Goal: Book appointment/travel/reservation

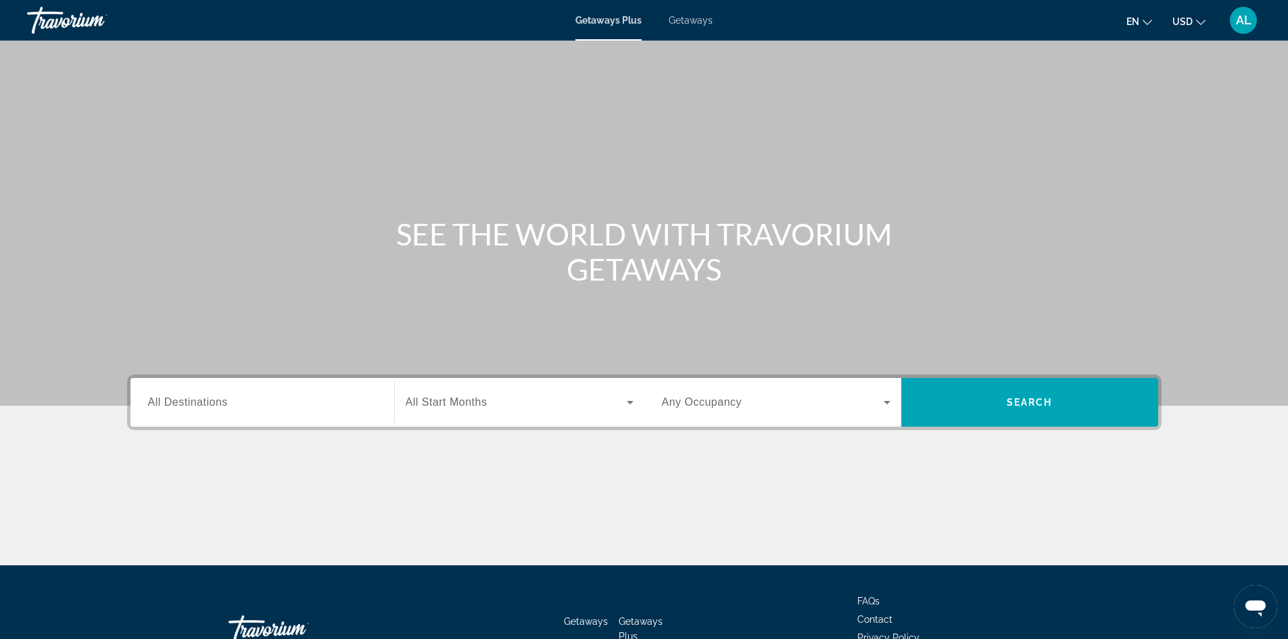
click at [1143, 29] on button "en English Español Français Italiano Português русский" at bounding box center [1140, 21] width 26 height 20
click at [1104, 89] on button "Français" at bounding box center [1112, 89] width 60 height 18
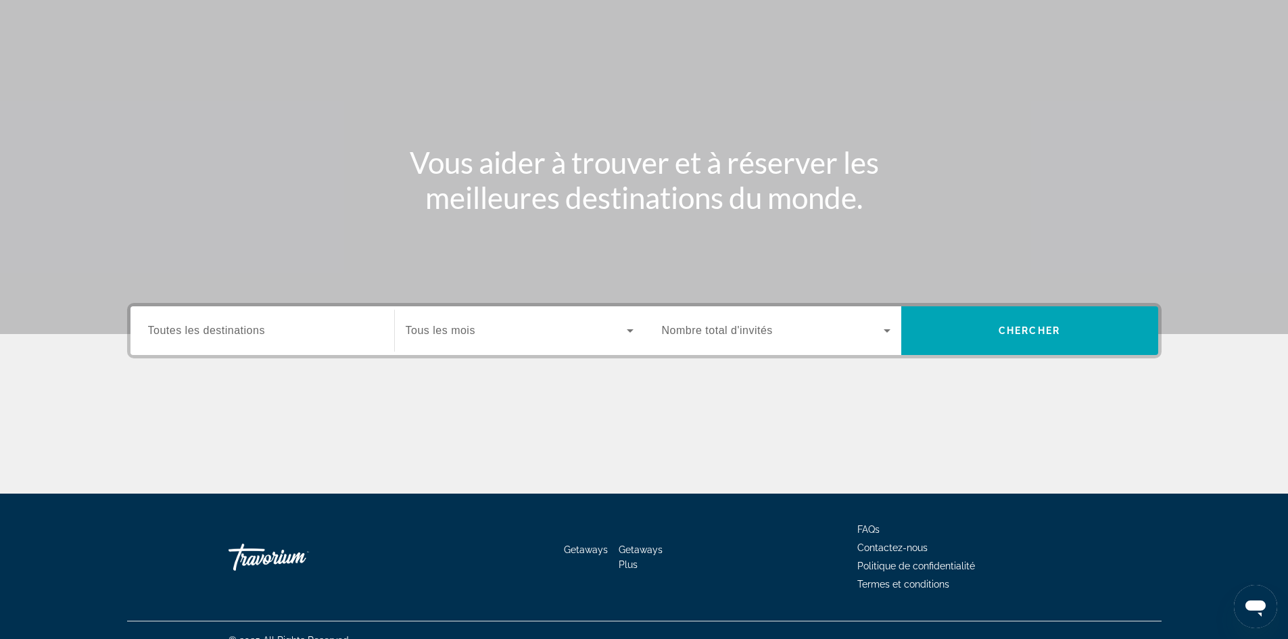
scroll to position [92, 0]
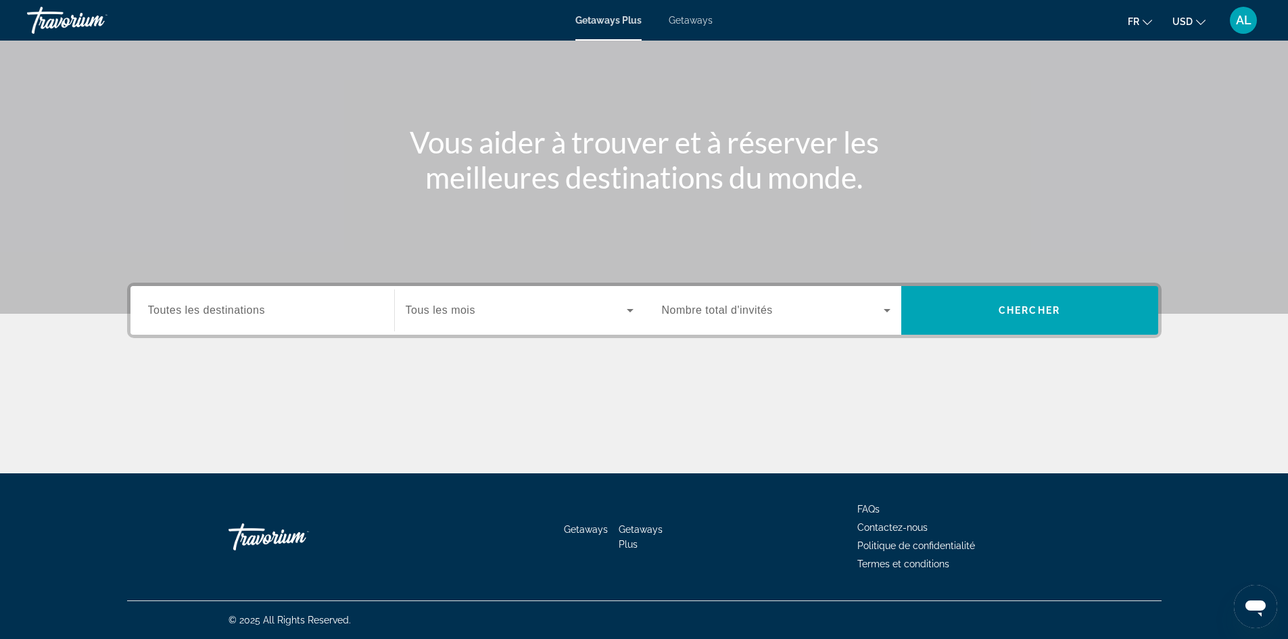
click at [296, 298] on div "Search widget" at bounding box center [262, 310] width 229 height 39
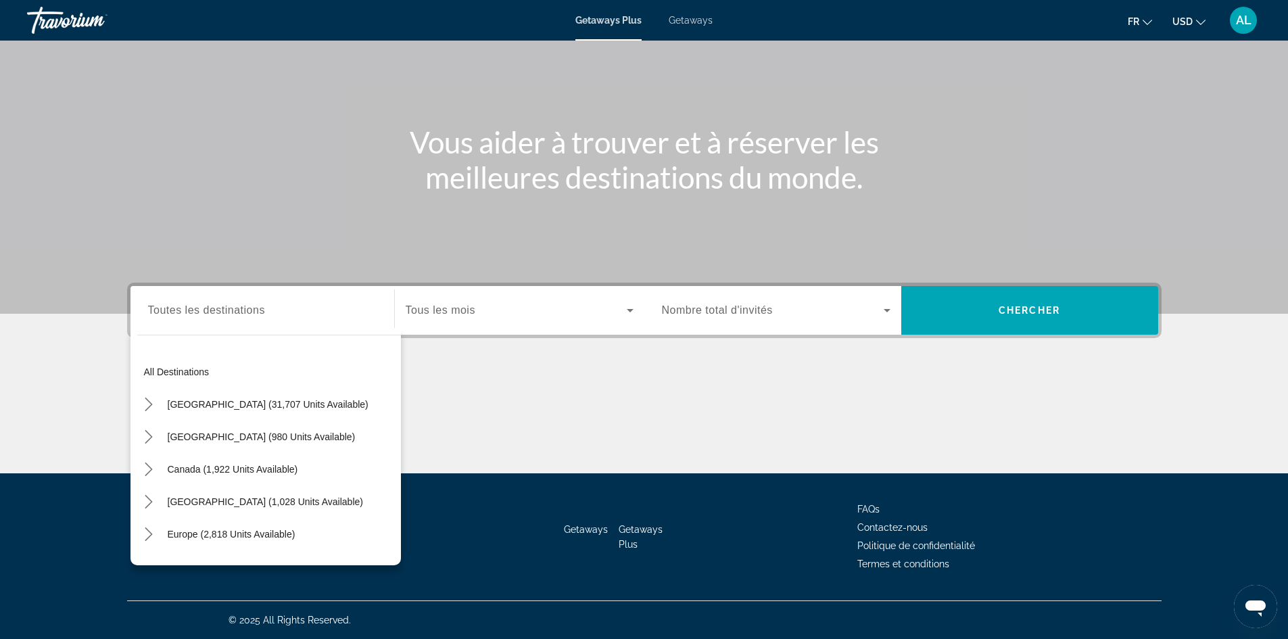
click at [252, 323] on div "Search widget" at bounding box center [262, 310] width 229 height 39
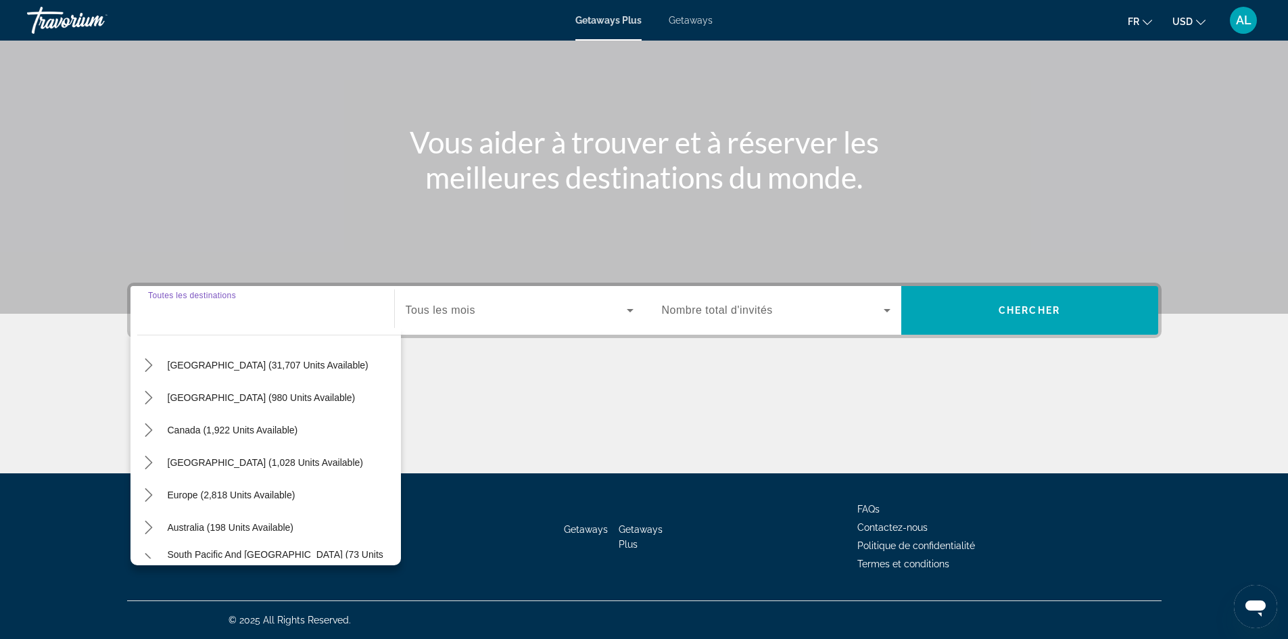
scroll to position [0, 0]
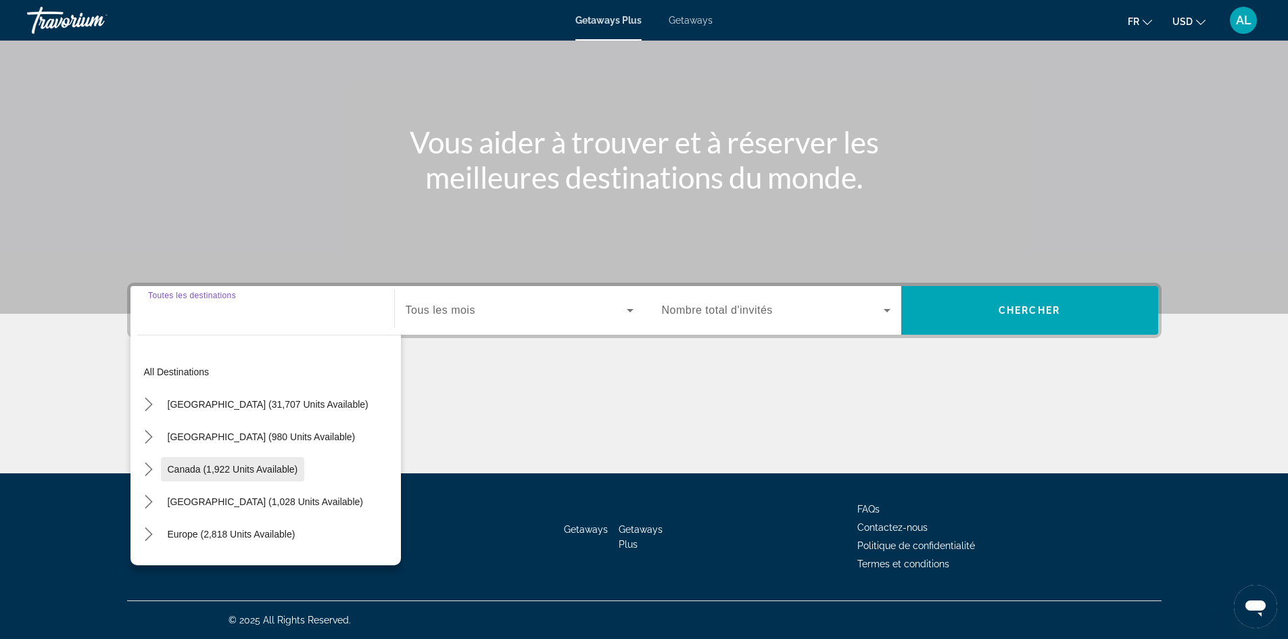
click at [296, 471] on span "Canada (1,922 units available)" at bounding box center [233, 469] width 131 height 11
type input "**********"
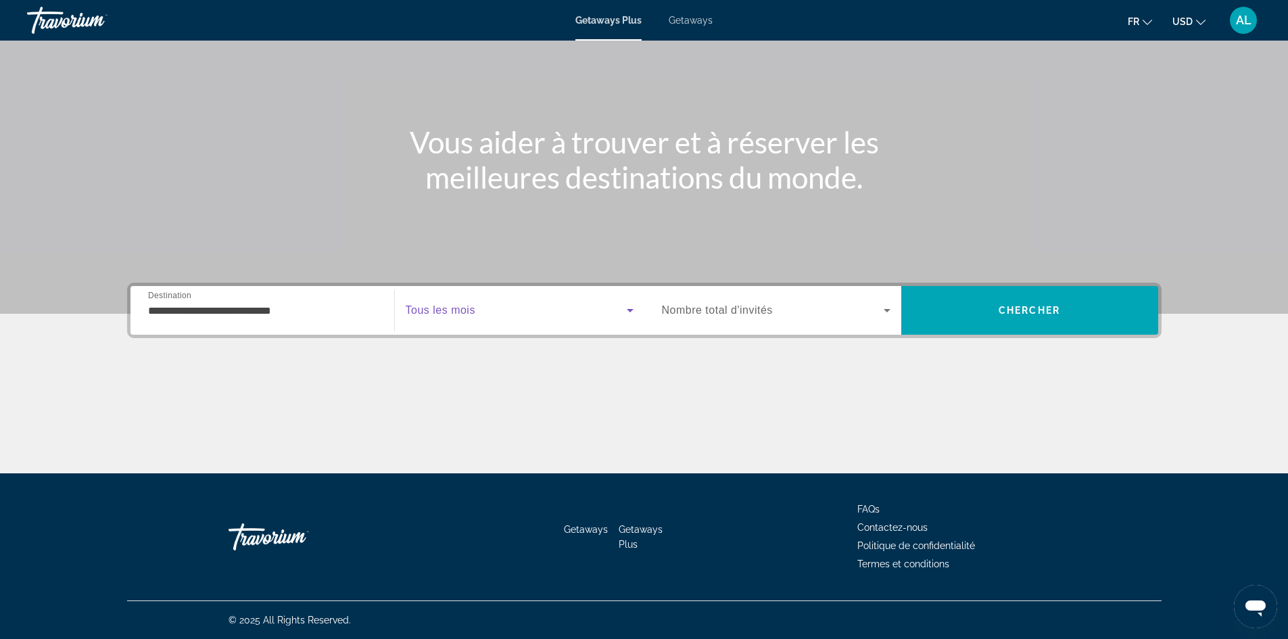
click at [510, 311] on span "Search widget" at bounding box center [516, 310] width 221 height 16
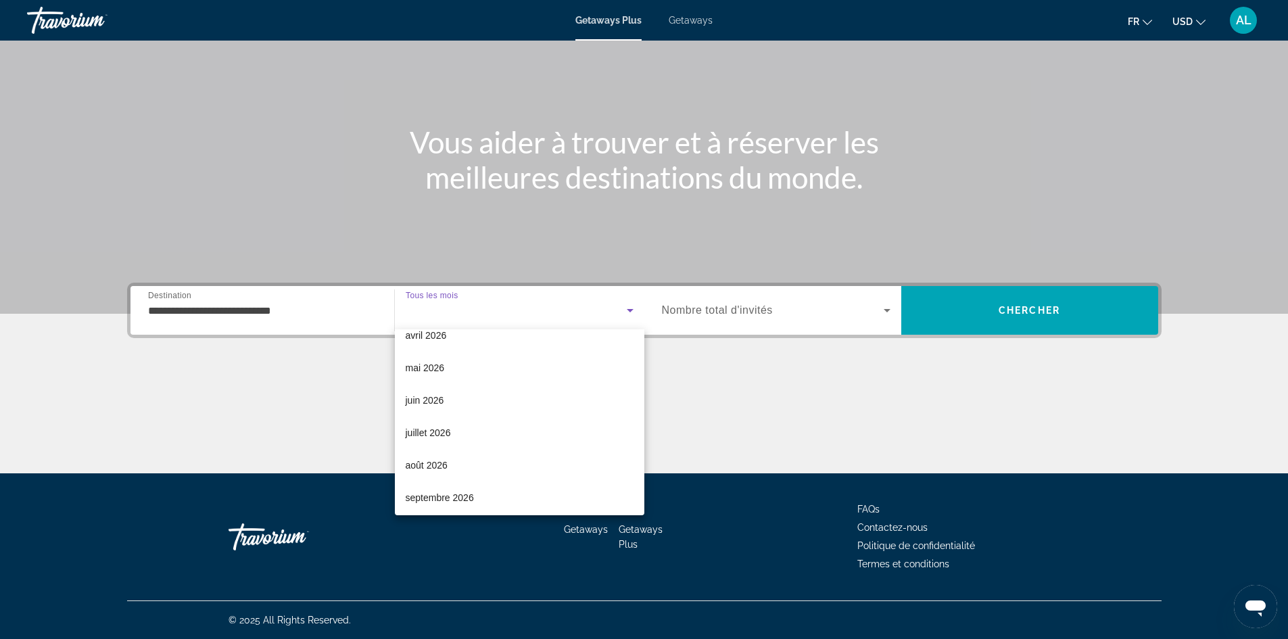
scroll to position [271, 0]
click at [448, 288] on div at bounding box center [644, 319] width 1288 height 639
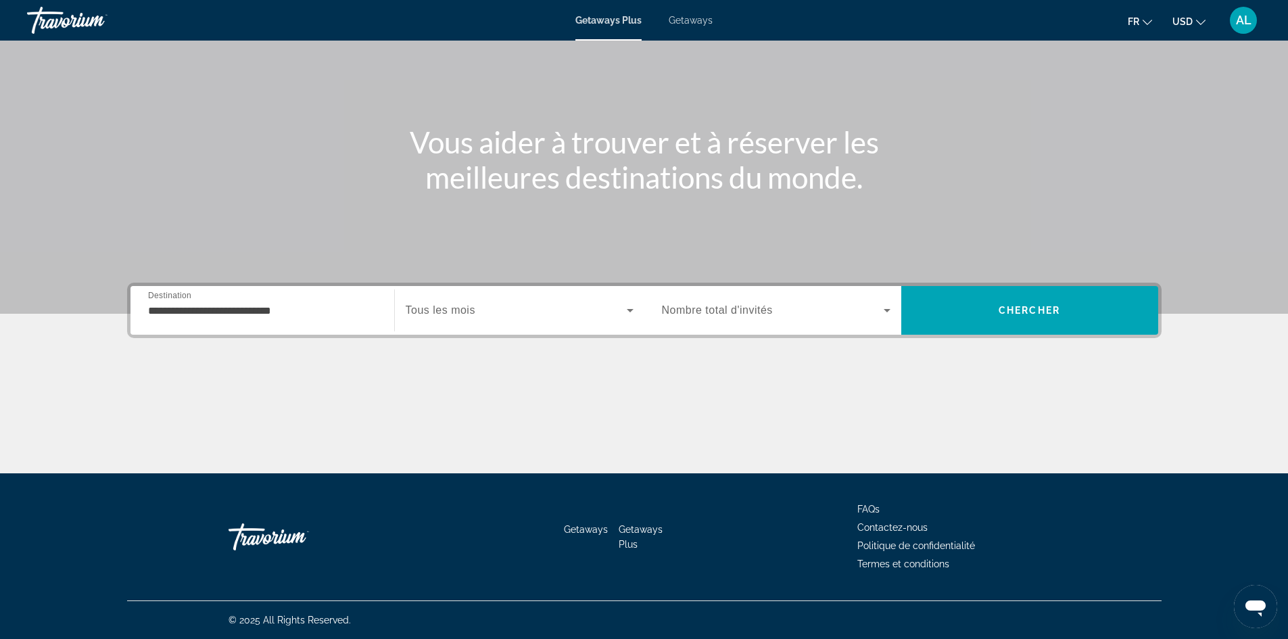
click at [741, 308] on span "Nombre total d'invités" at bounding box center [717, 309] width 111 height 11
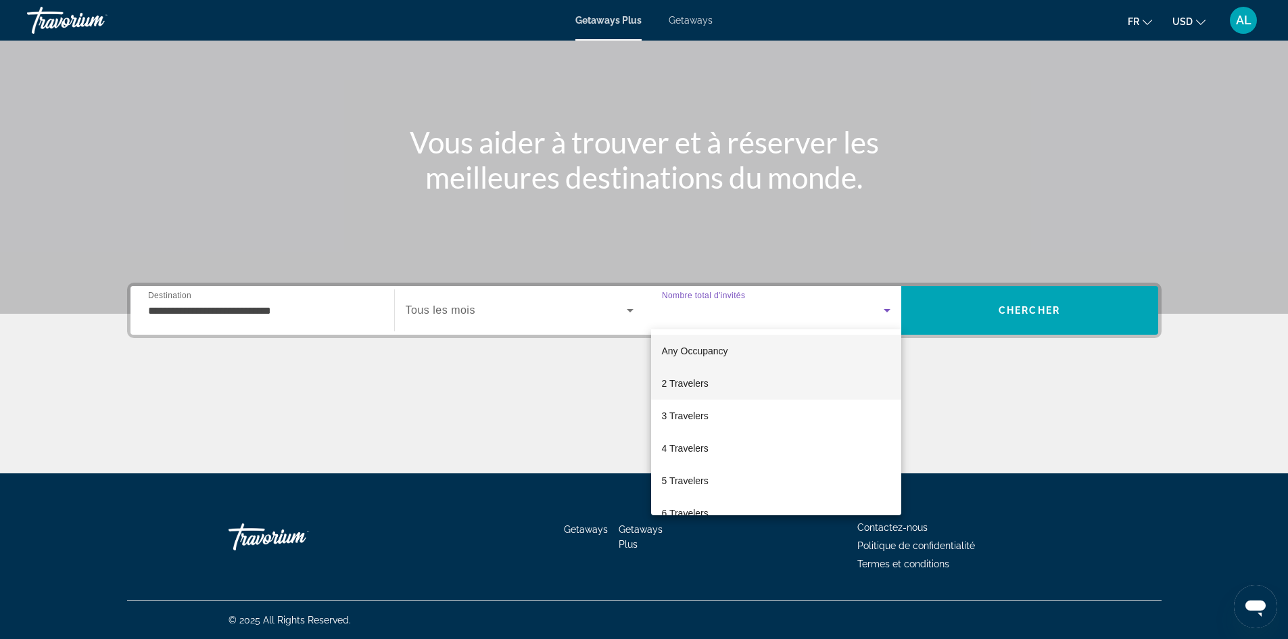
click at [731, 390] on mat-option "2 Travelers" at bounding box center [776, 383] width 250 height 32
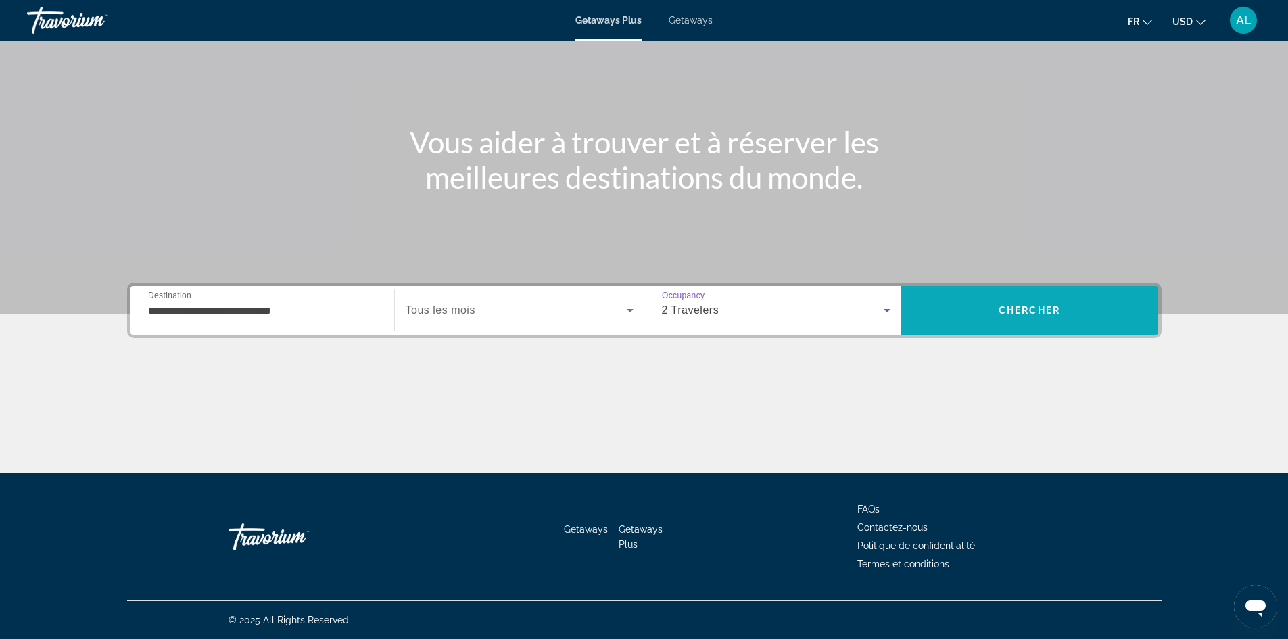
click at [971, 307] on span "Search" at bounding box center [1029, 310] width 257 height 32
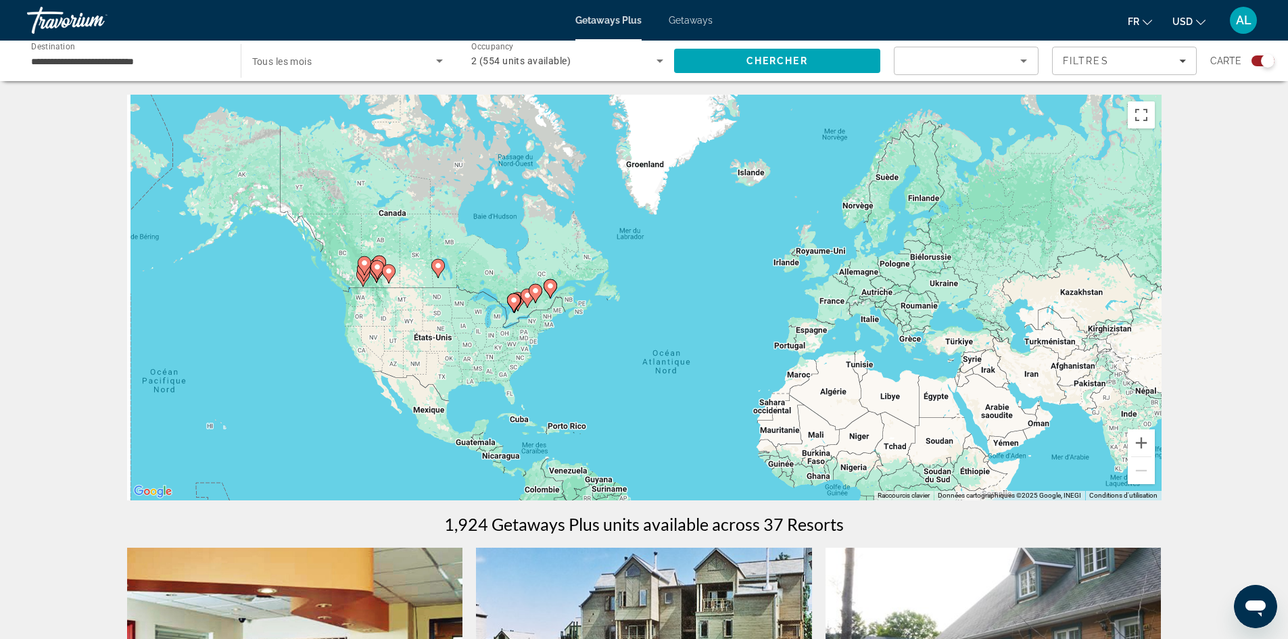
drag, startPoint x: 471, startPoint y: 216, endPoint x: 524, endPoint y: 298, distance: 97.7
click at [707, 383] on div "Main content" at bounding box center [1224, 383] width 1035 height 0
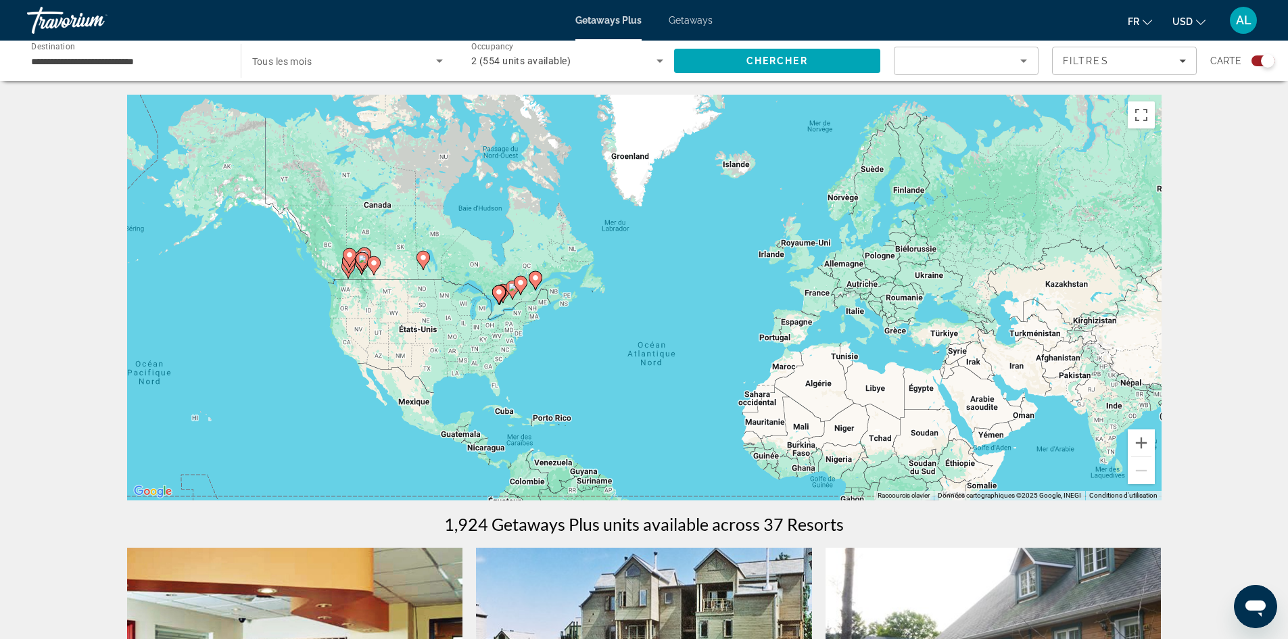
click at [525, 286] on icon "Main content" at bounding box center [520, 286] width 12 height 18
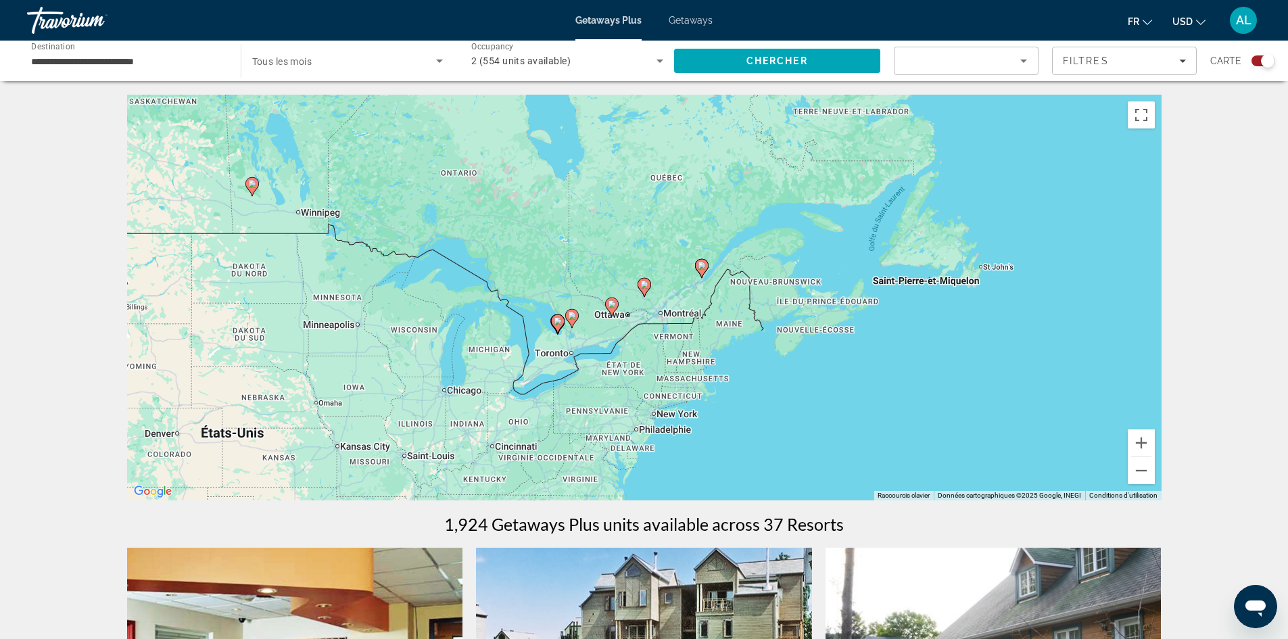
click at [639, 285] on icon "Main content" at bounding box center [644, 288] width 12 height 18
type input "**********"
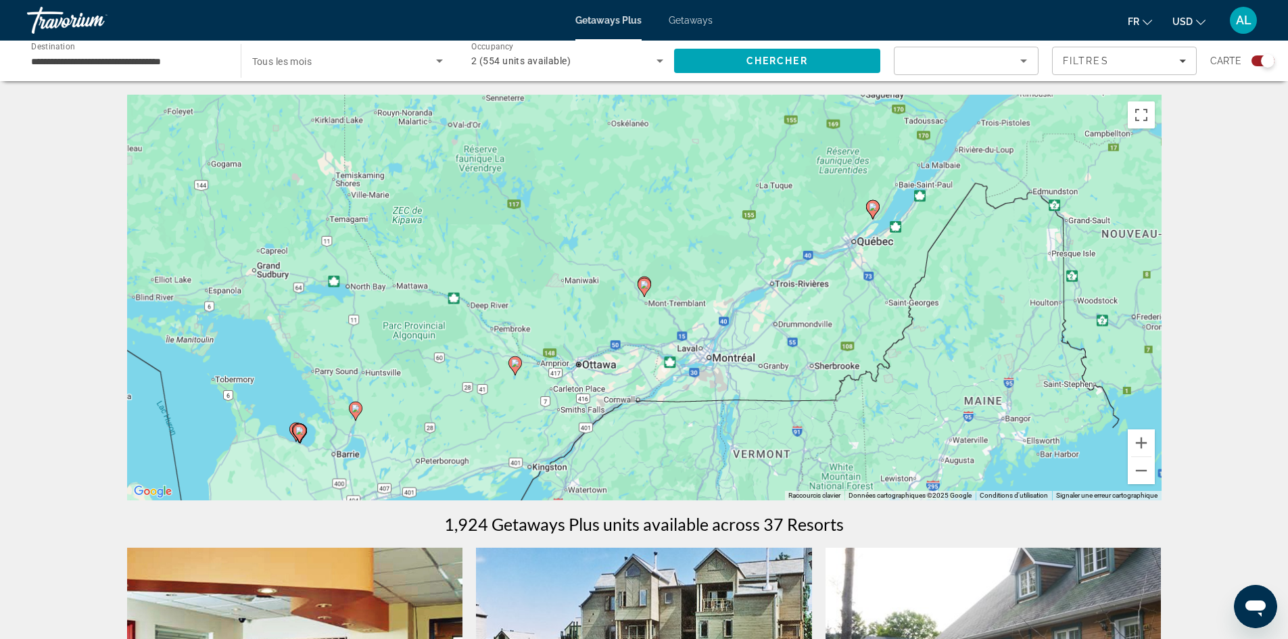
click at [651, 293] on gmp-advanced-marker "Main content" at bounding box center [645, 287] width 14 height 20
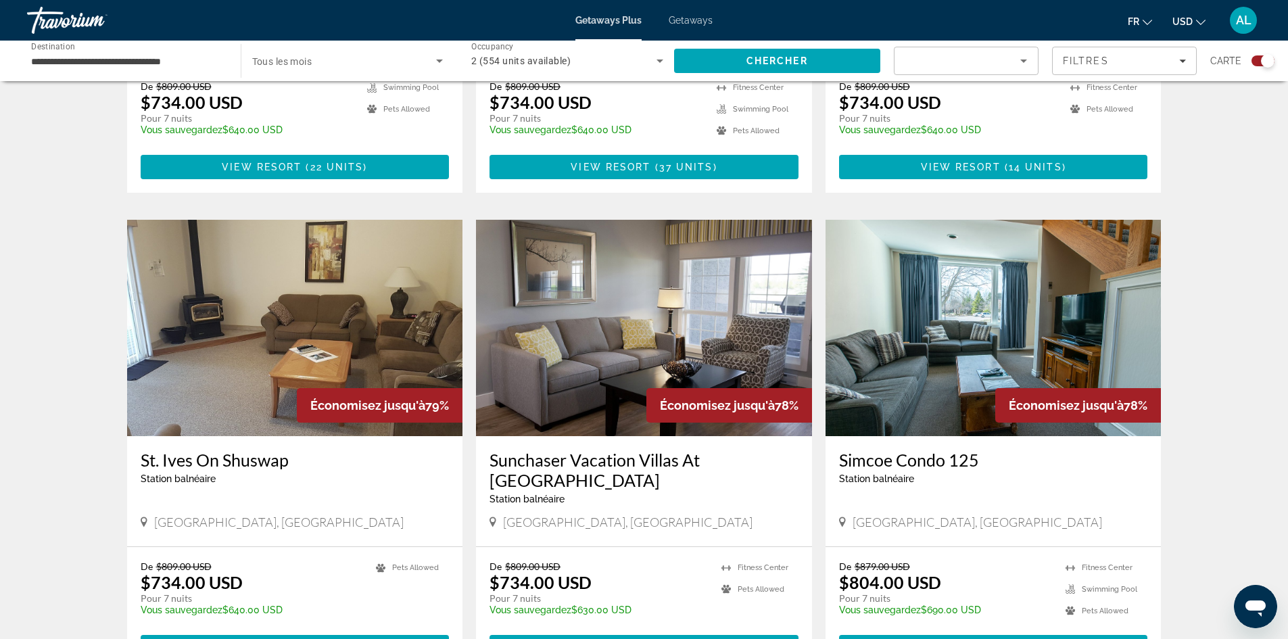
scroll to position [1758, 0]
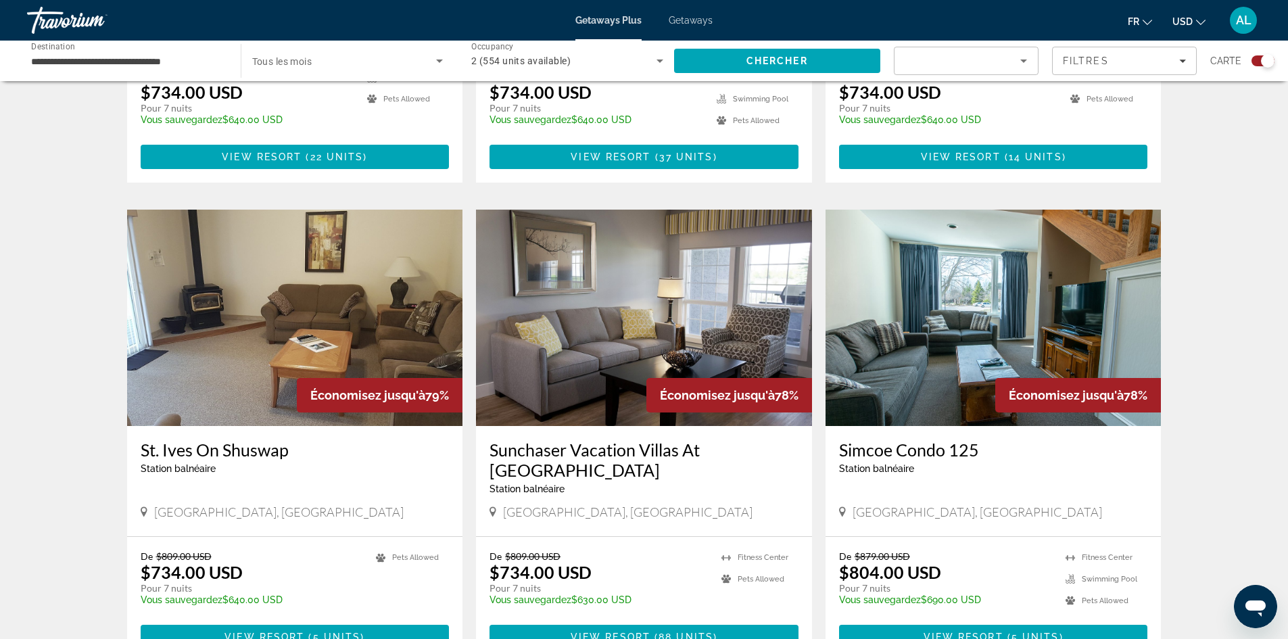
click at [166, 55] on input "**********" at bounding box center [127, 61] width 192 height 16
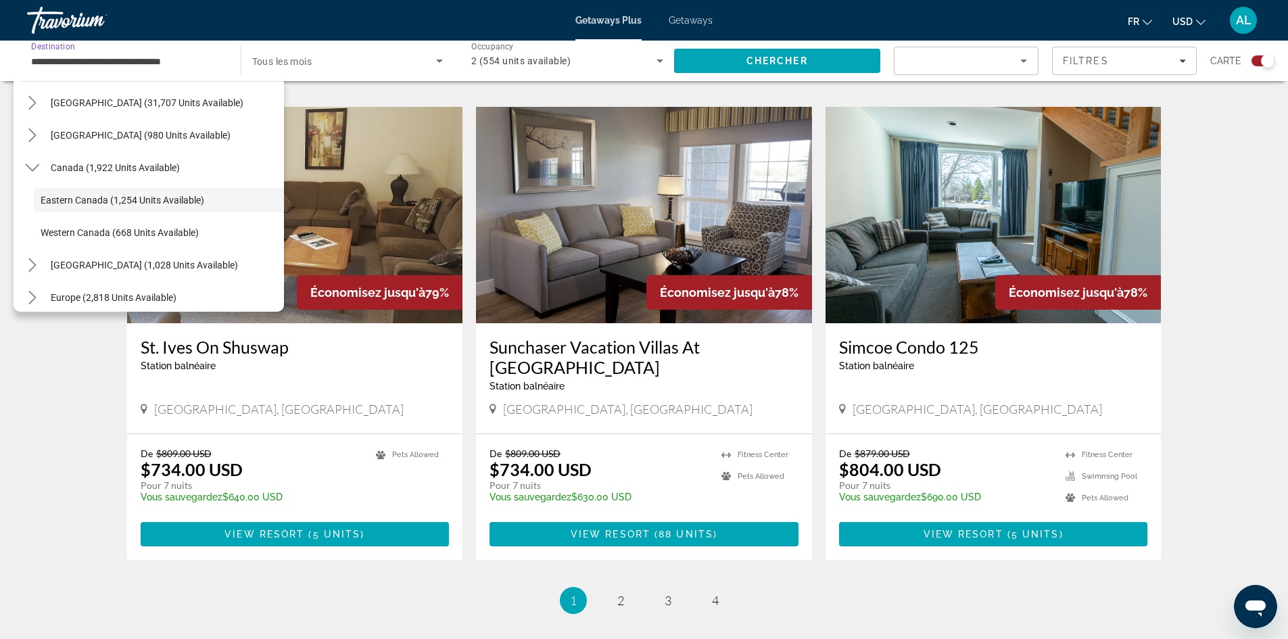
scroll to position [1894, 0]
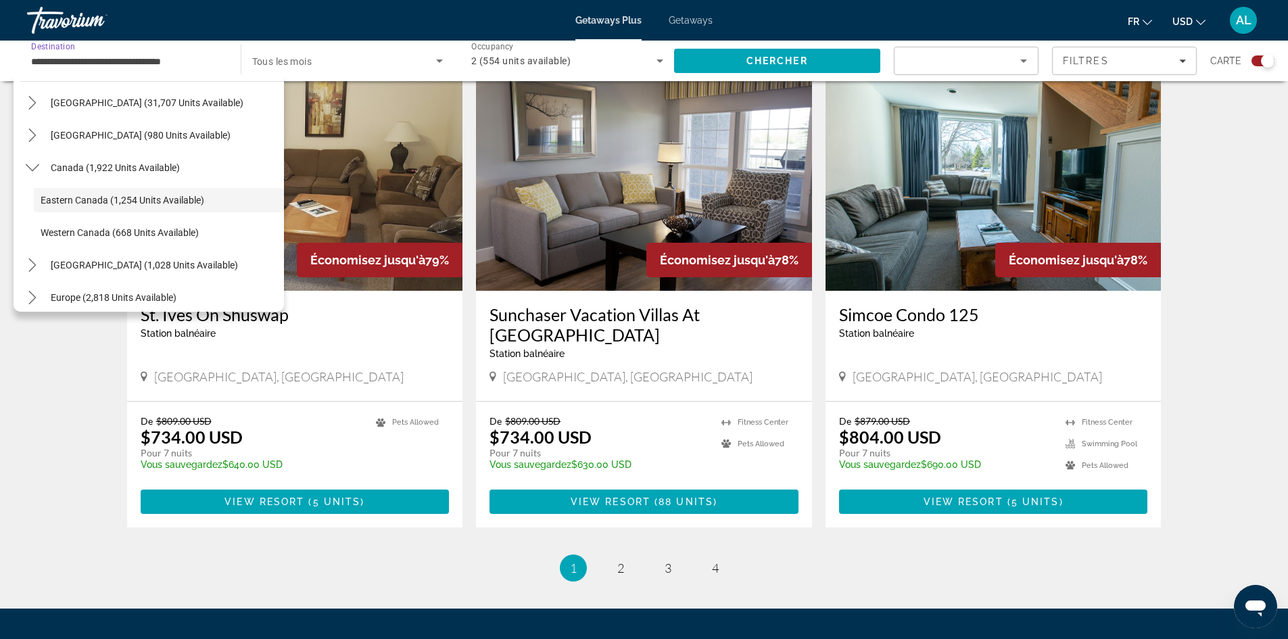
click at [292, 169] on img "Main content" at bounding box center [295, 182] width 336 height 216
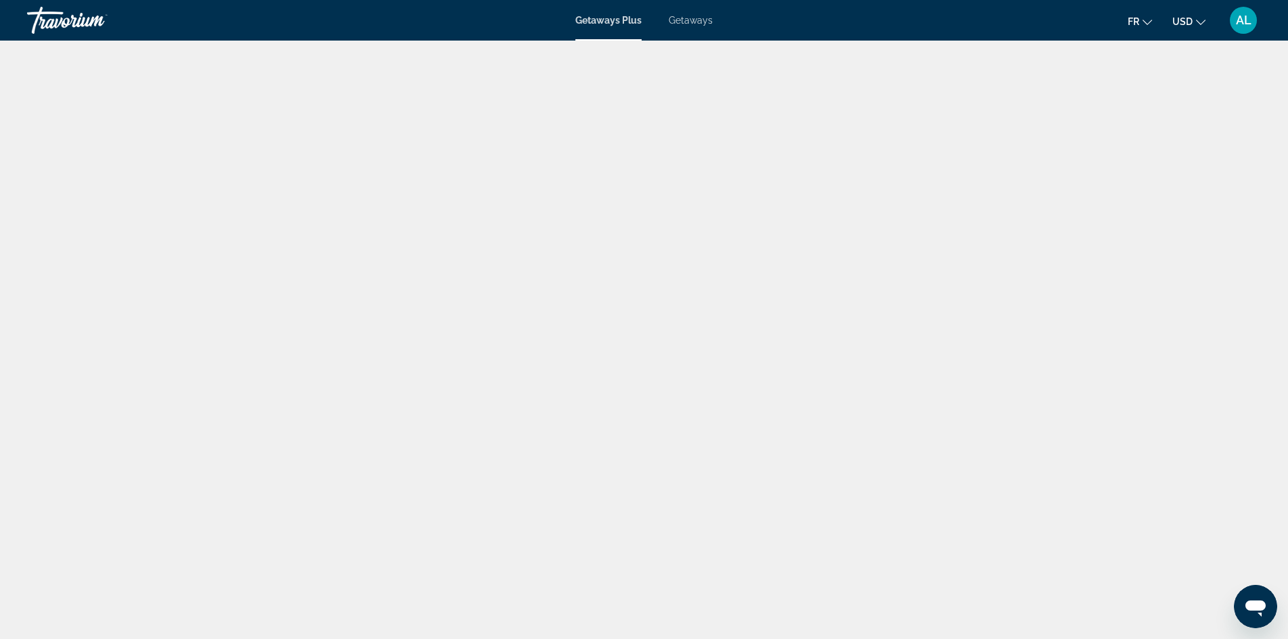
click at [114, 53] on img "Main content" at bounding box center [322, 244] width 645 height 406
